Goal: Task Accomplishment & Management: Complete application form

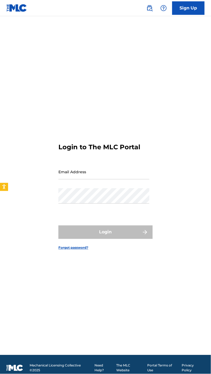
click at [132, 180] on input "Email Address" at bounding box center [104, 171] width 91 height 15
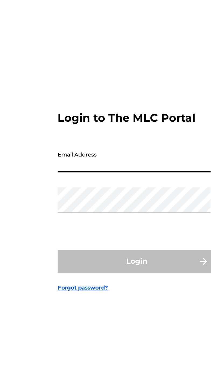
type input "[EMAIL_ADDRESS][DOMAIN_NAME]"
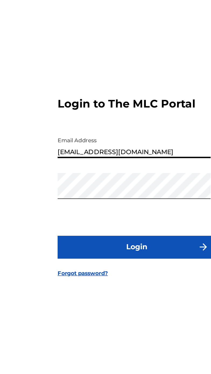
click at [84, 239] on button "Login" at bounding box center [106, 232] width 94 height 13
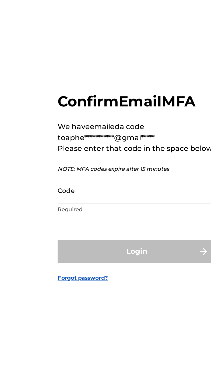
scroll to position [3, 0]
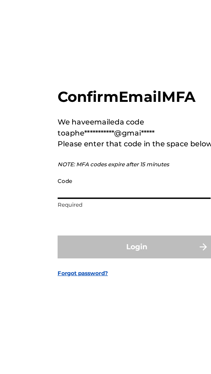
paste input "943194"
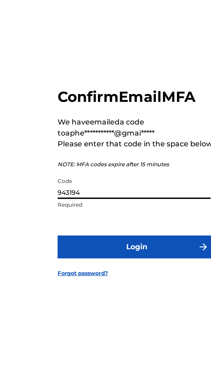
type input "943194"
click at [104, 239] on button "Login" at bounding box center [106, 232] width 94 height 13
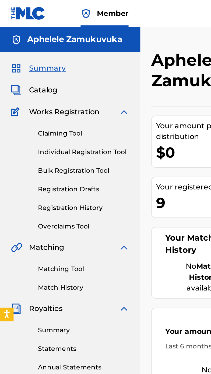
click at [26, 54] on span "Catalog" at bounding box center [25, 53] width 17 height 6
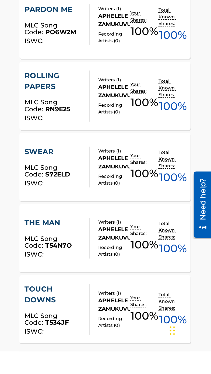
scroll to position [166, 0]
click at [115, 256] on div "SWEAR" at bounding box center [117, 255] width 34 height 6
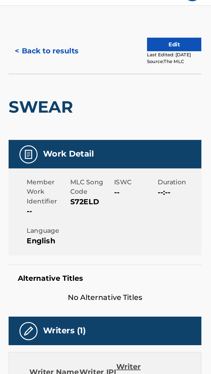
click at [187, 39] on button "Edit" at bounding box center [189, 39] width 32 height 8
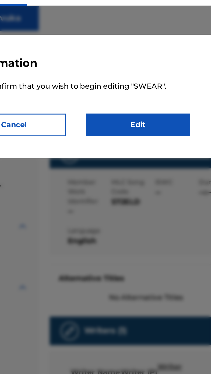
click at [157, 91] on link "Edit" at bounding box center [143, 86] width 62 height 13
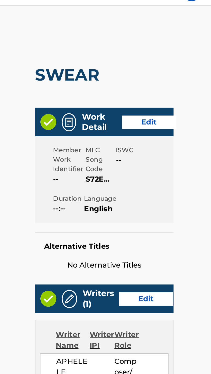
click at [121, 131] on span "Duration" at bounding box center [125, 131] width 17 height 6
click at [176, 87] on link "Edit" at bounding box center [174, 85] width 32 height 8
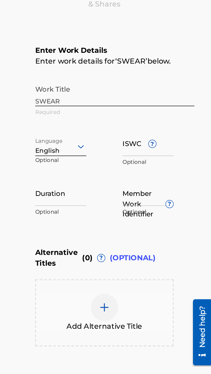
click at [170, 207] on input "Member Work Identifier ?" at bounding box center [173, 203] width 30 height 15
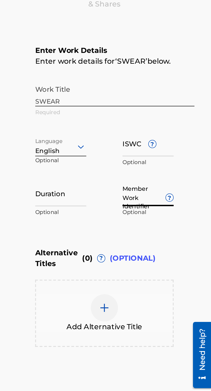
click at [185, 208] on span "?" at bounding box center [186, 206] width 4 height 4
click at [185, 208] on input "Member Work Identifier ?" at bounding box center [173, 203] width 30 height 15
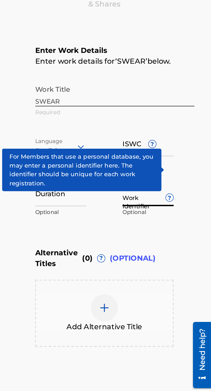
click at [189, 222] on div "Enter Work Details Enter work details for ‘ SWEAR ’ below. Work Title SWEAR Req…" at bounding box center [147, 168] width 83 height 131
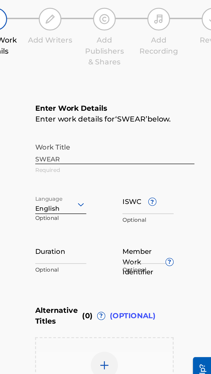
click at [119, 207] on input "Duration" at bounding box center [121, 203] width 30 height 15
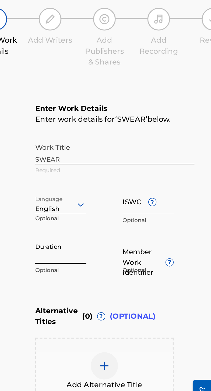
type input "3"
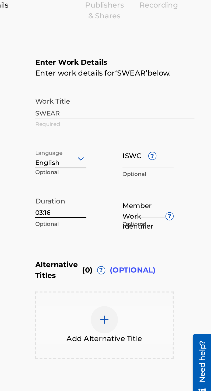
type input "03:16"
click at [176, 173] on span "?" at bounding box center [176, 175] width 4 height 4
click at [176, 173] on input "ISWC ?" at bounding box center [173, 174] width 30 height 15
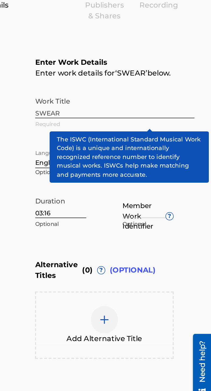
click at [183, 117] on h6 "Enter Work Details" at bounding box center [147, 119] width 83 height 6
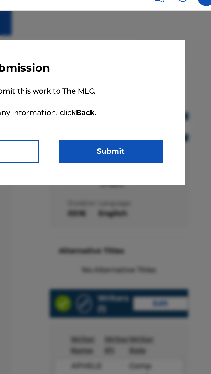
click at [109, 126] on div at bounding box center [105, 203] width 211 height 374
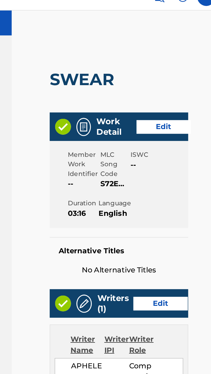
click at [109, 95] on div "Member Work Identifier -- MLC Song Code S72ELD ISWC -- Duration 03:16 Language …" at bounding box center [147, 120] width 83 height 52
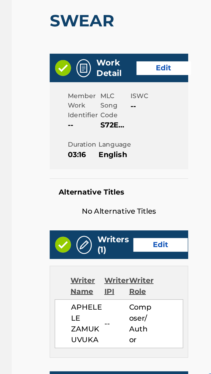
click at [116, 107] on div "Member Work Identifier -- MLC Song Code S72ELD ISWC -- Duration 03:16 Language …" at bounding box center [147, 120] width 83 height 52
click at [173, 82] on link "Edit" at bounding box center [174, 85] width 32 height 8
